Goal: Task Accomplishment & Management: Manage account settings

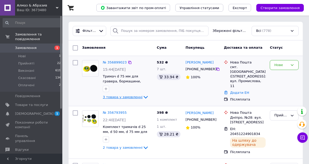
click at [118, 98] on span "3 товара у замовленні" at bounding box center [123, 97] width 40 height 4
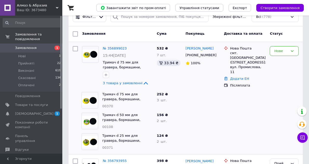
scroll to position [26, 0]
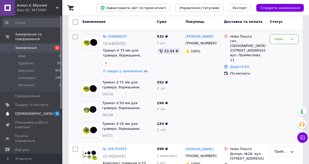
click at [23, 112] on span "[DEMOGRAPHIC_DATA]" at bounding box center [34, 114] width 38 height 5
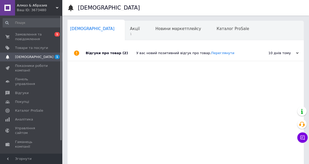
scroll to position [0, 3]
click at [130, 32] on span "1" at bounding box center [135, 34] width 10 height 4
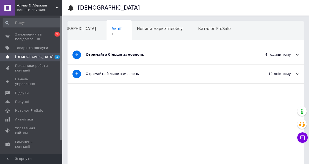
click at [140, 54] on div "Отримайте більше замовлень" at bounding box center [166, 54] width 161 height 5
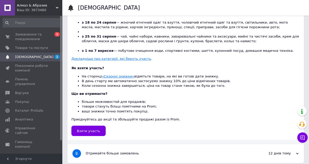
scroll to position [160, 0]
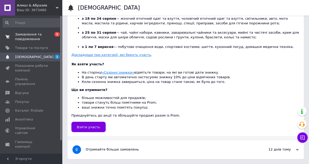
click at [32, 37] on span "Замовлення та повідомлення" at bounding box center [31, 36] width 33 height 9
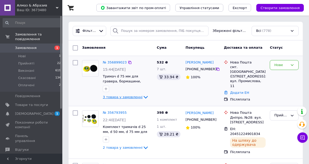
click at [142, 97] on icon at bounding box center [145, 97] width 6 height 6
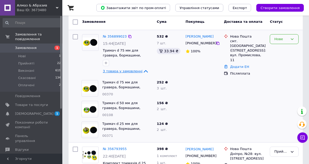
click at [292, 41] on div "Нове" at bounding box center [283, 39] width 29 height 10
click at [279, 51] on li "Прийнято" at bounding box center [284, 50] width 28 height 10
drag, startPoint x: 113, startPoint y: 93, endPoint x: 102, endPoint y: 93, distance: 10.4
click at [102, 93] on div "00370" at bounding box center [127, 94] width 50 height 5
copy span "00370"
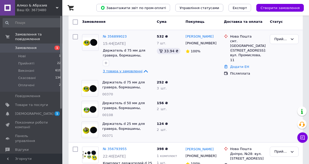
click at [115, 114] on div "00108" at bounding box center [127, 115] width 50 height 5
drag, startPoint x: 113, startPoint y: 112, endPoint x: 102, endPoint y: 114, distance: 10.8
click at [102, 114] on div "00108" at bounding box center [127, 115] width 50 height 5
copy span "00108"
click at [115, 134] on div "00371" at bounding box center [127, 136] width 50 height 5
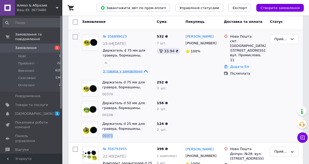
drag, startPoint x: 114, startPoint y: 134, endPoint x: 103, endPoint y: 133, distance: 11.4
click at [103, 134] on div "00371" at bounding box center [127, 136] width 50 height 5
copy span "00371"
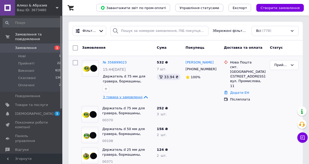
click at [128, 61] on icon at bounding box center [130, 62] width 4 height 4
click at [216, 70] on icon at bounding box center [218, 69] width 4 height 4
drag, startPoint x: 205, startPoint y: 62, endPoint x: 202, endPoint y: 62, distance: 2.6
click at [202, 62] on div "Владимир Орлик" at bounding box center [202, 63] width 35 height 6
copy link "[PERSON_NAME]"
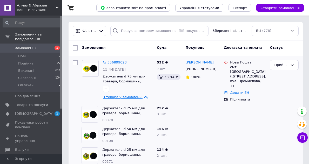
click at [184, 63] on div "Владимир Орлик +380967758862 100%" at bounding box center [202, 81] width 38 height 46
drag, startPoint x: 184, startPoint y: 63, endPoint x: 200, endPoint y: 62, distance: 16.1
click at [200, 62] on div "Владимир Орлик +380967758862 100%" at bounding box center [202, 81] width 38 height 46
copy link "[PERSON_NAME]"
drag, startPoint x: 254, startPoint y: 67, endPoint x: 237, endPoint y: 67, distance: 17.4
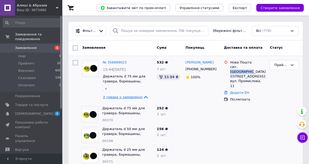
click at [237, 67] on div "смт. [GEOGRAPHIC_DATA] ([STREET_ADDRESS]: вул. Промислова, 11" at bounding box center [248, 77] width 36 height 24
copy div "Капітанівка"
click at [238, 91] on link "Додати ЕН" at bounding box center [239, 93] width 19 height 4
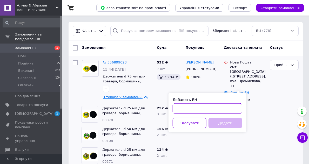
click at [186, 108] on input "Добавить ЕН" at bounding box center [207, 108] width 70 height 10
paste input "20451225355533"
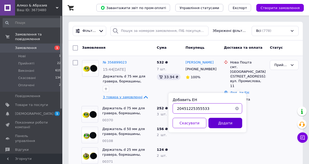
type input "20451225355533"
click at [221, 121] on button "Додати" at bounding box center [225, 123] width 34 height 10
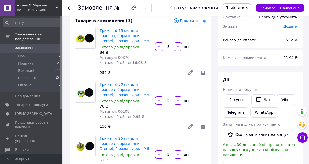
scroll to position [26, 0]
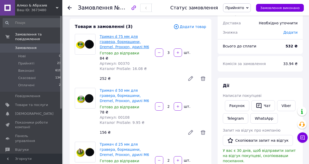
click at [117, 38] on link "Тримач d 75 мм для гравера, бормашини, Dremel, Proxxon, дрилі M6" at bounding box center [124, 41] width 49 height 15
